Goal: Navigation & Orientation: Find specific page/section

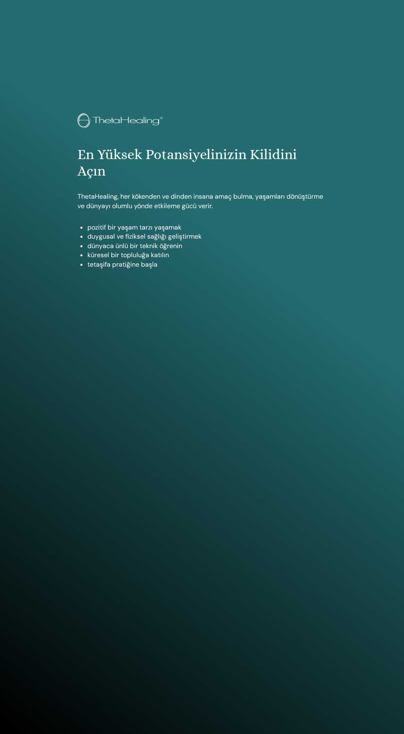
scroll to position [718, 0]
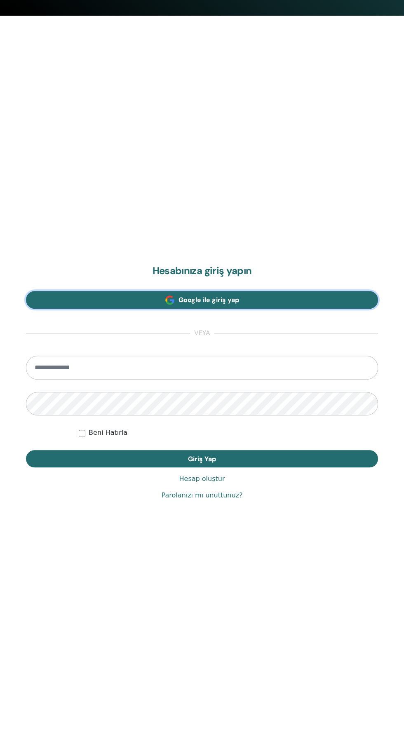
click at [289, 305] on link "Google ile giriş yap" at bounding box center [202, 300] width 352 height 18
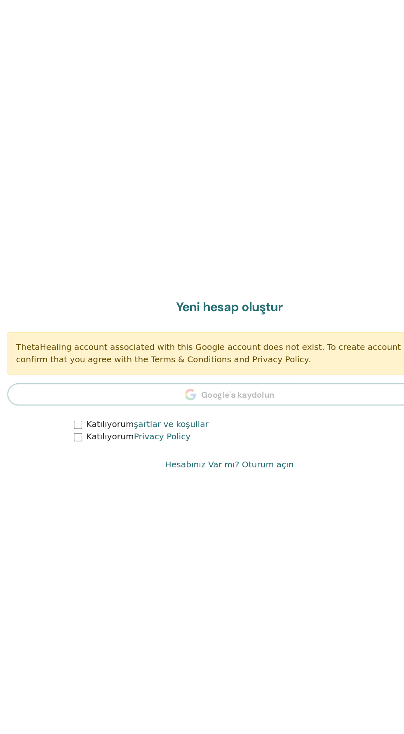
scroll to position [671, 0]
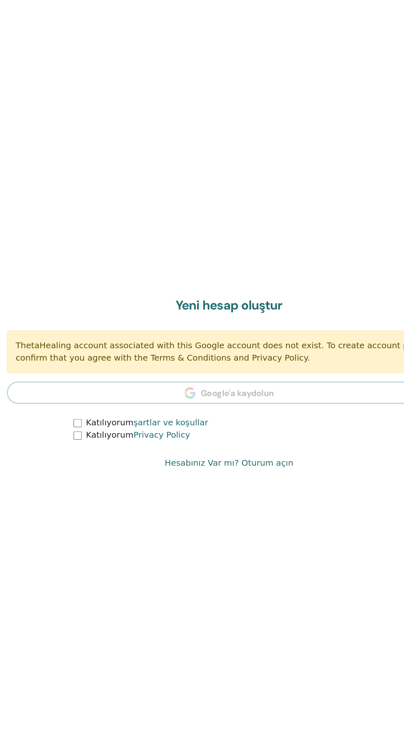
click at [181, 492] on link "Hesabınız Var mı? Oturum açın" at bounding box center [202, 490] width 102 height 10
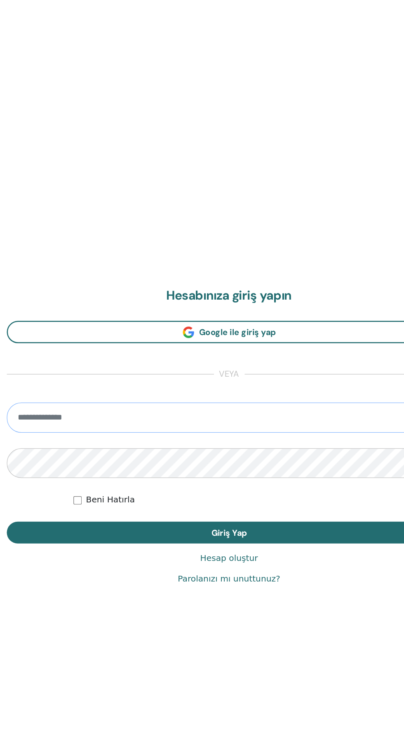
click at [242, 487] on input "email" at bounding box center [202, 495] width 352 height 24
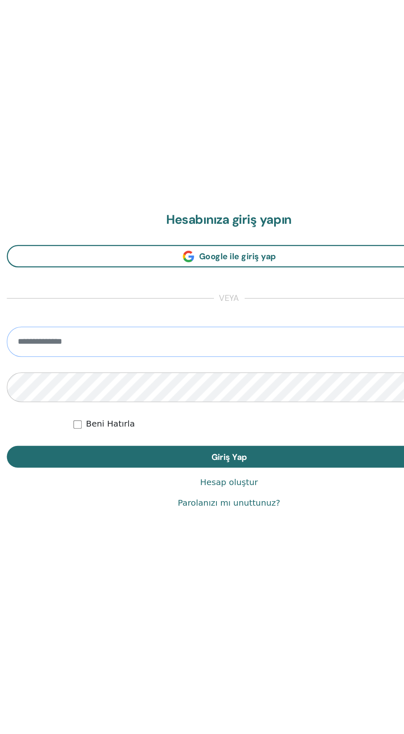
type input "**********"
click at [26, 506] on button "Giriş Yap" at bounding box center [202, 514] width 352 height 17
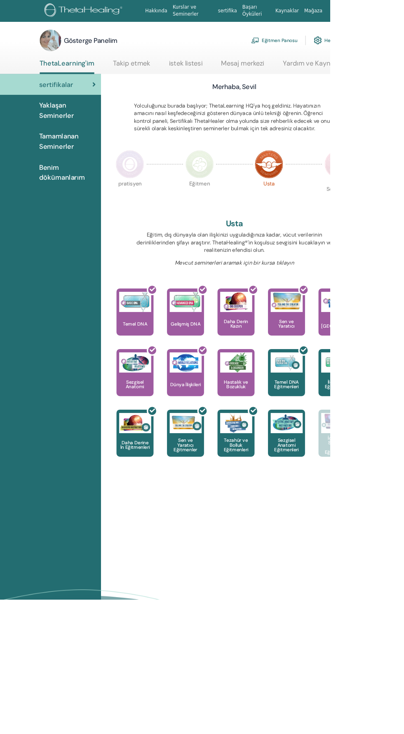
click at [343, 49] on font "Eğitmen Panosu" at bounding box center [342, 49] width 43 height 7
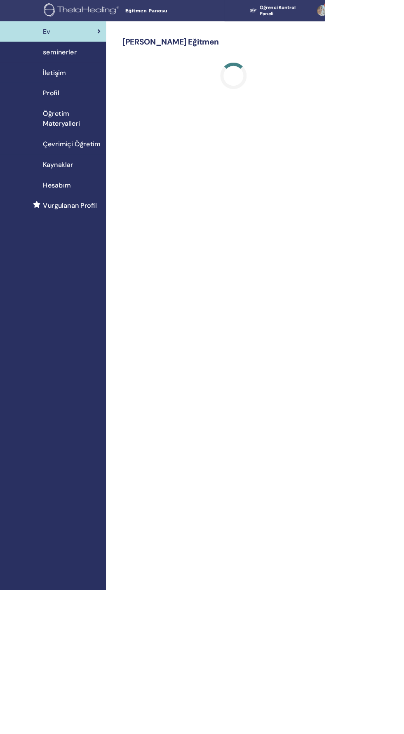
click at [86, 63] on span "seminerler" at bounding box center [75, 65] width 42 height 12
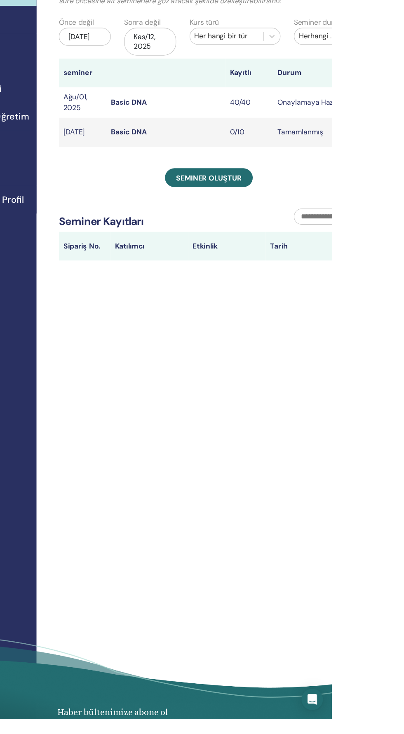
scroll to position [0, 0]
